Goal: Task Accomplishment & Management: Manage account settings

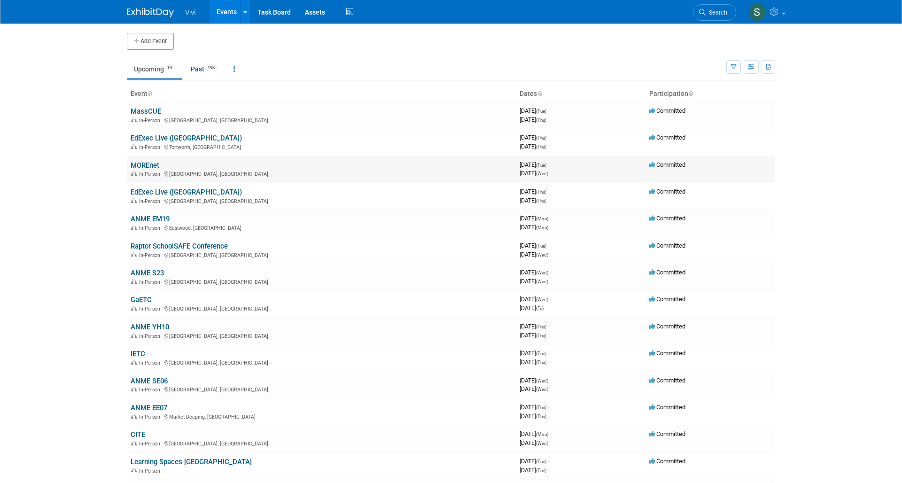
click at [136, 161] on link "MOREnet" at bounding box center [145, 165] width 29 height 8
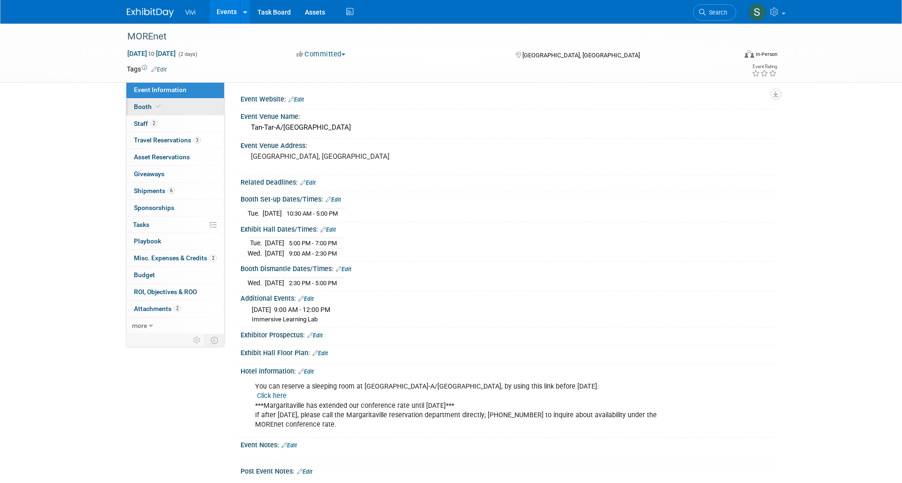
click at [151, 106] on span "Booth" at bounding box center [148, 107] width 29 height 8
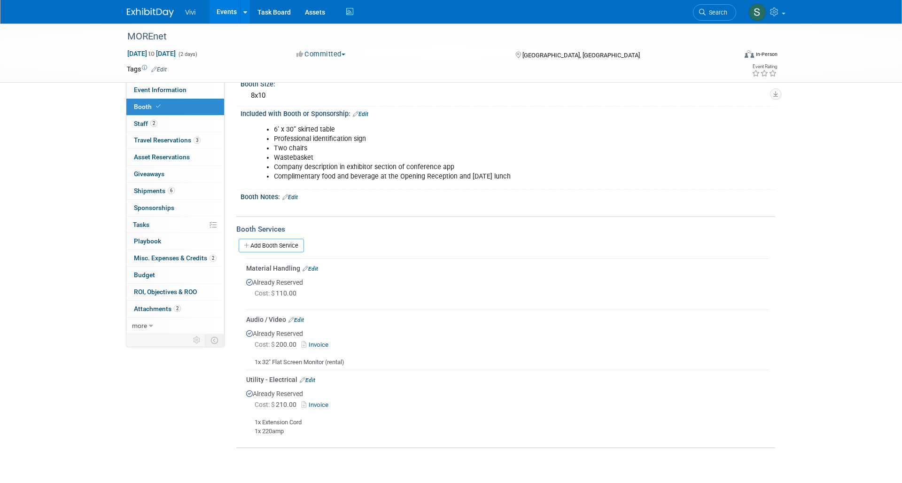
scroll to position [88, 0]
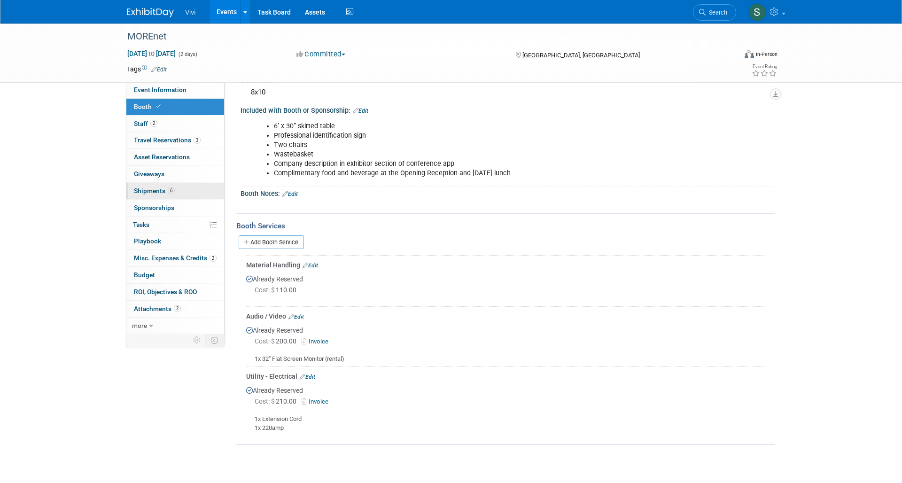
click at [138, 183] on link "6 Shipments 6" at bounding box center [175, 191] width 98 height 16
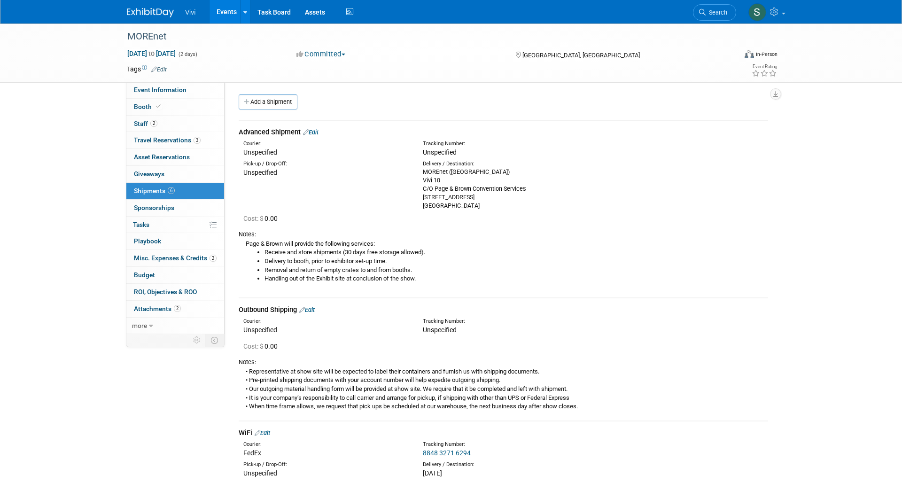
scroll to position [0, 0]
click at [436, 170] on div "MOREnet (Margaritaville Lake Resort) Vivi 10 C/O Page & Brown Convention Servic…" at bounding box center [505, 189] width 165 height 42
click at [444, 193] on div "MOREnet (Margaritaville Lake Resort) Vivi 10 C/O Page & Brown Convention Servic…" at bounding box center [505, 189] width 165 height 42
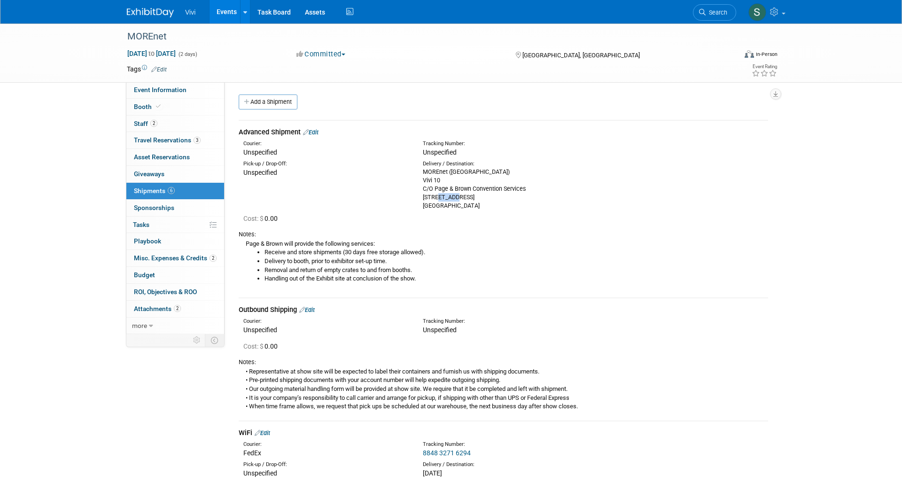
click at [444, 193] on div "MOREnet (Margaritaville Lake Resort) Vivi 10 C/O Page & Brown Convention Servic…" at bounding box center [505, 189] width 165 height 42
click at [277, 107] on link "Add a Shipment" at bounding box center [268, 101] width 59 height 15
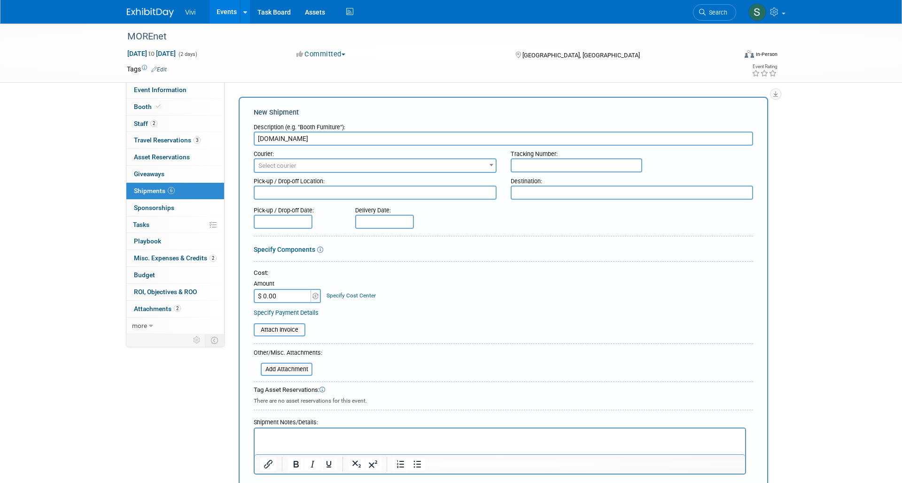
type input "Amazon.com"
click at [270, 168] on span "Select courier" at bounding box center [375, 165] width 241 height 13
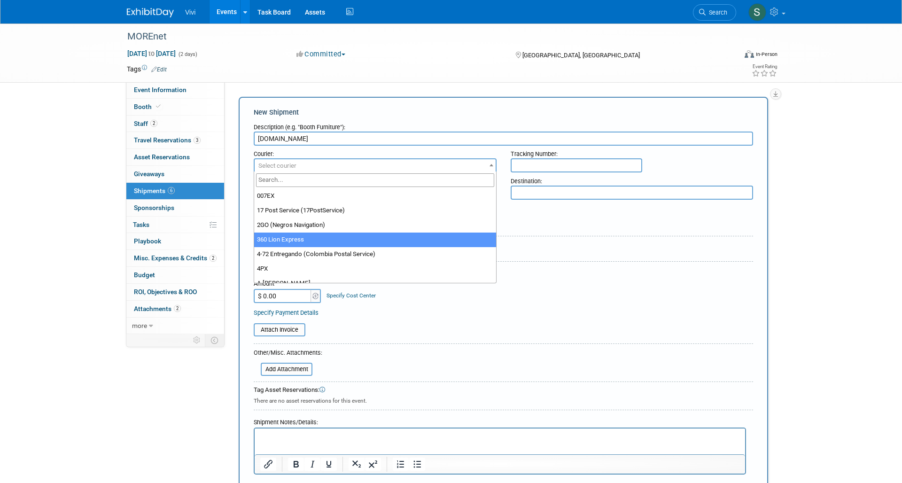
click at [533, 242] on form "Description (e.g. "Booth Furniture"): Amazon.com Courier: 007EX 17 Post Service…" at bounding box center [504, 311] width 500 height 384
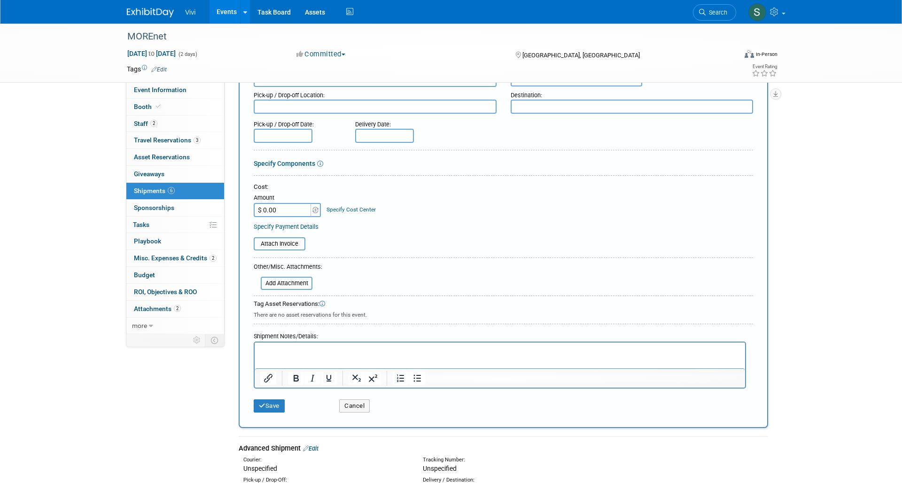
scroll to position [93, 0]
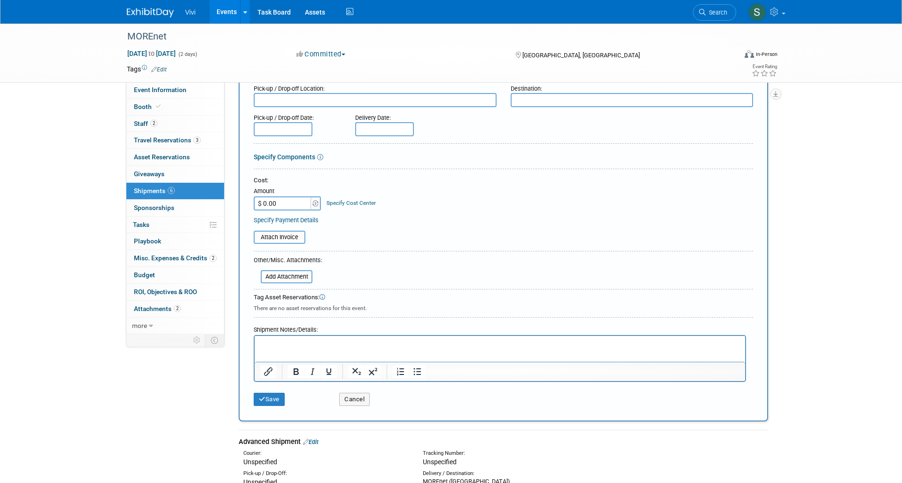
click at [303, 341] on p "Rich Text Area. Press ALT-0 for help." at bounding box center [500, 344] width 480 height 9
click at [267, 394] on button "Save" at bounding box center [269, 399] width 31 height 13
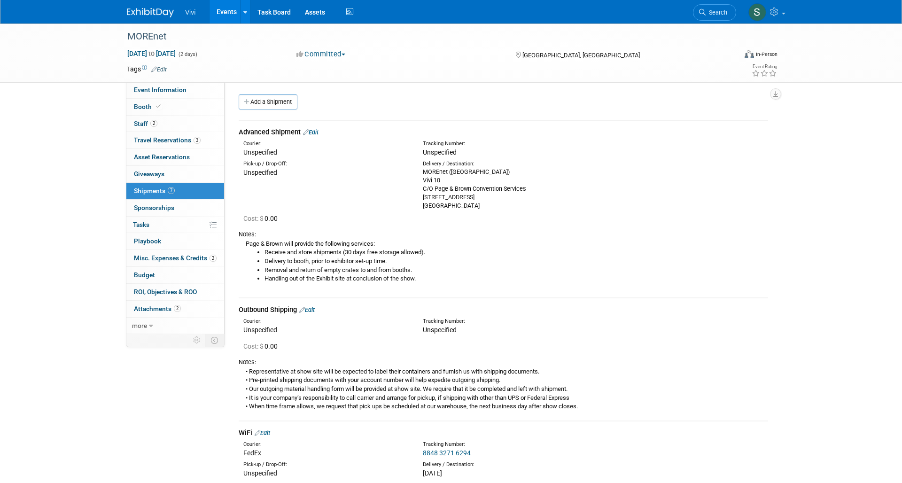
scroll to position [0, 0]
click at [144, 9] on img at bounding box center [150, 12] width 47 height 9
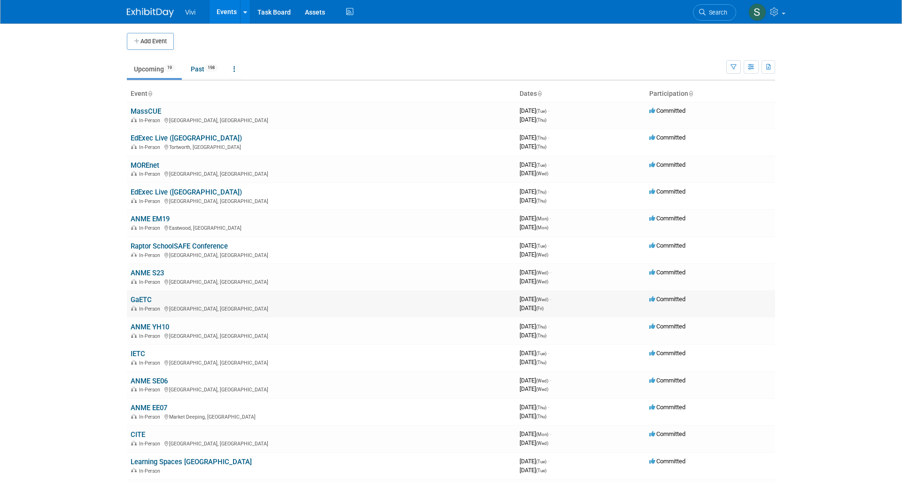
click at [143, 296] on link "GaETC" at bounding box center [141, 300] width 21 height 8
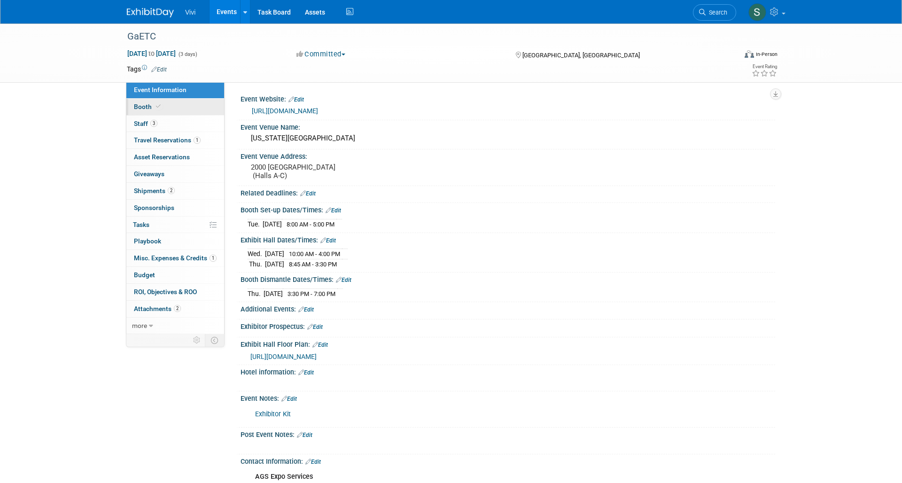
click at [141, 105] on span "Booth" at bounding box center [148, 107] width 29 height 8
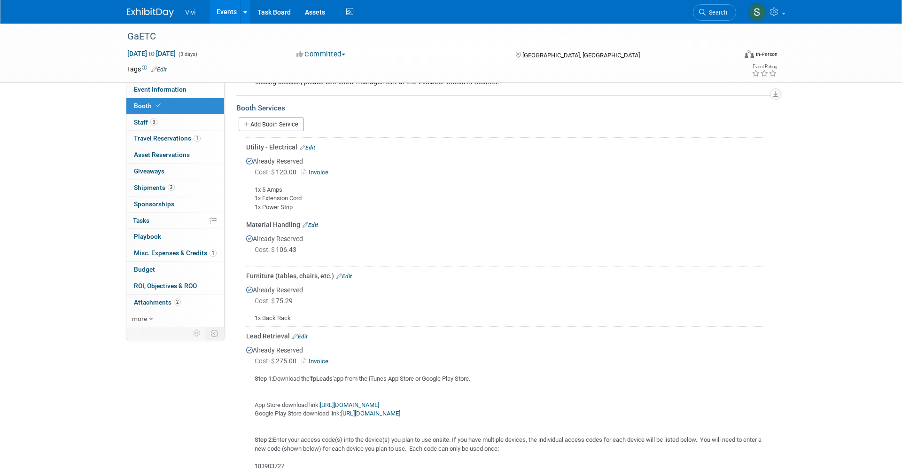
scroll to position [189, 0]
click at [170, 94] on link "Event Information" at bounding box center [175, 90] width 98 height 16
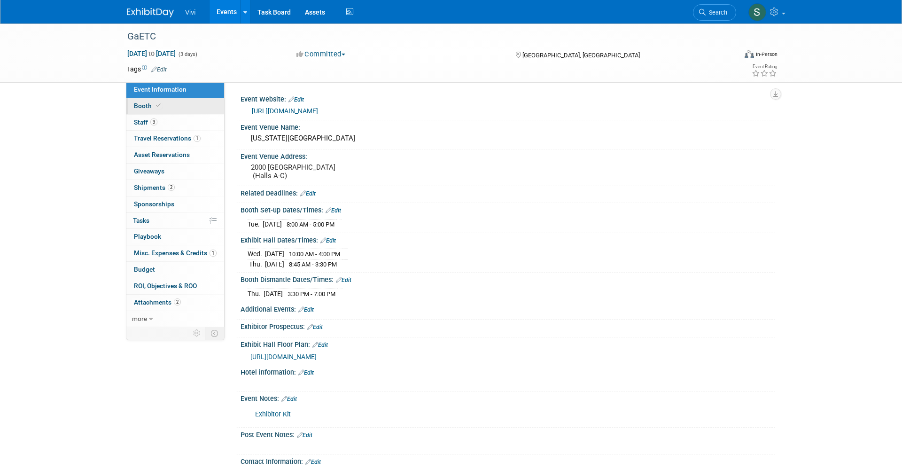
click at [164, 102] on link "Booth" at bounding box center [175, 106] width 98 height 16
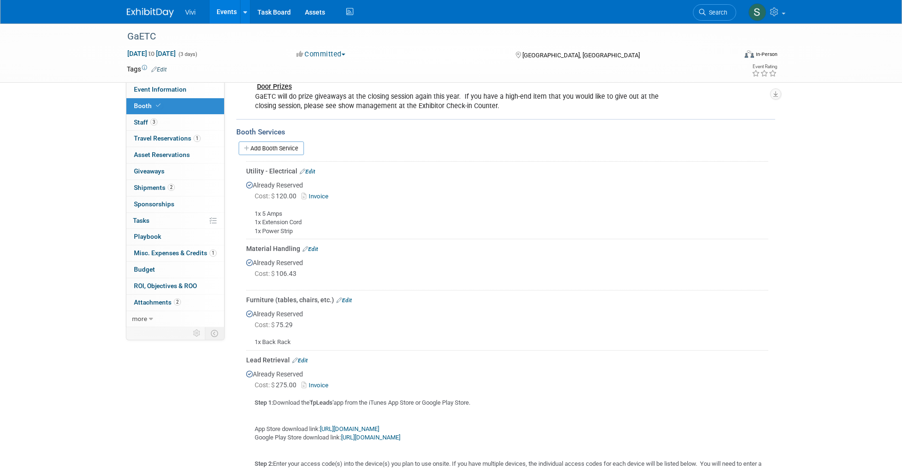
scroll to position [165, 0]
